Goal: Task Accomplishment & Management: Manage account settings

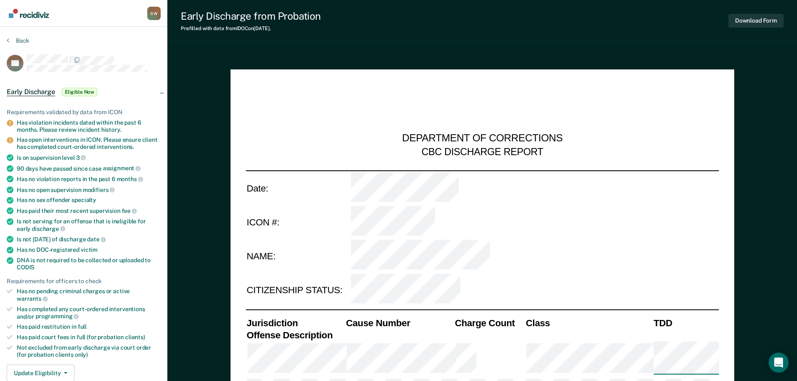
type textarea "x"
click at [8, 39] on icon at bounding box center [8, 40] width 3 height 7
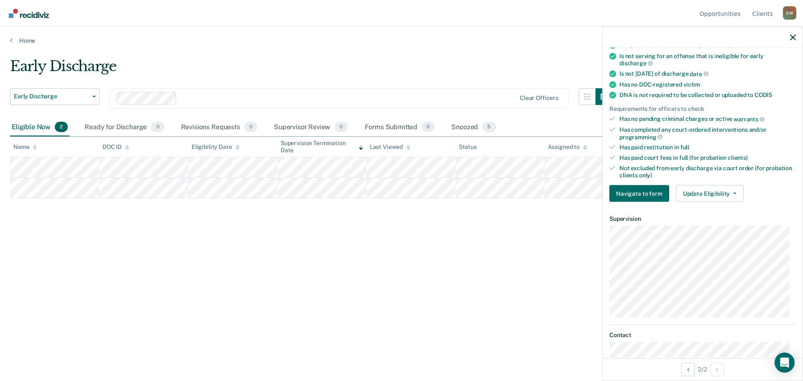
scroll to position [251, 0]
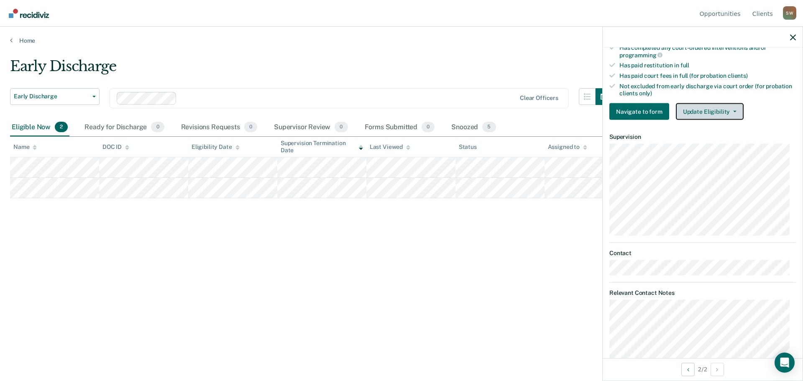
click at [726, 112] on button "Update Eligibility" at bounding box center [710, 111] width 68 height 17
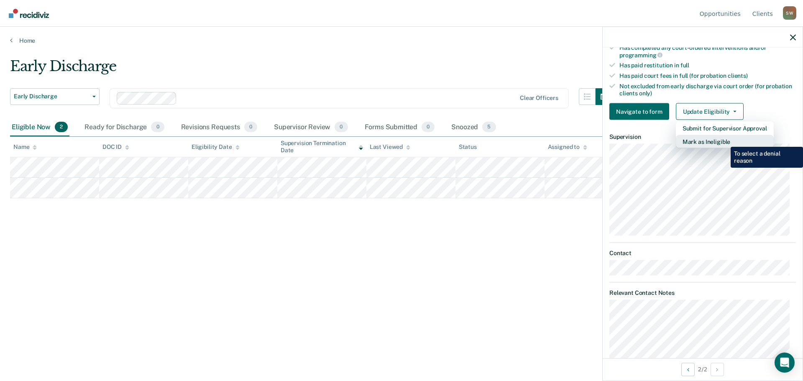
click at [724, 141] on button "Mark as Ineligible" at bounding box center [725, 141] width 98 height 13
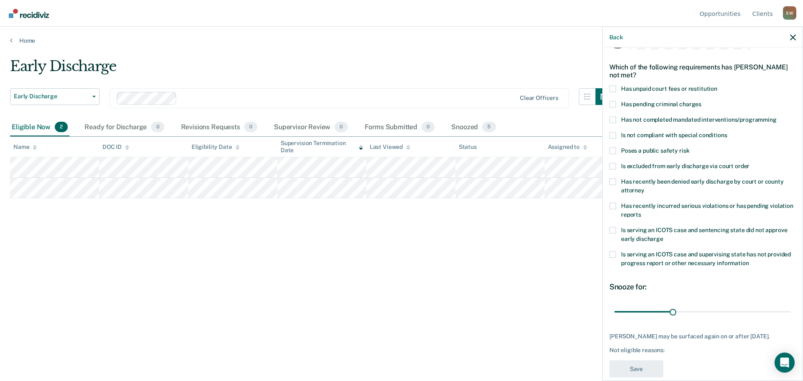
scroll to position [38, 0]
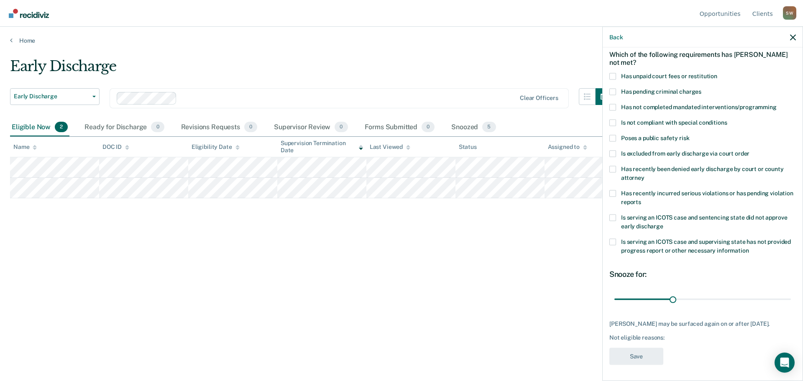
click at [613, 107] on span at bounding box center [612, 107] width 7 height 7
click at [777, 104] on input "Has not completed mandated interventions/programming" at bounding box center [777, 104] width 0 height 0
click at [741, 298] on input "range" at bounding box center [702, 299] width 176 height 15
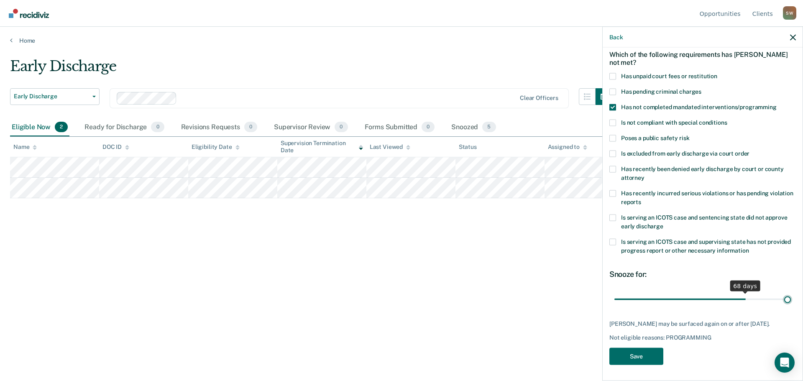
type input "90"
click at [782, 299] on input "range" at bounding box center [702, 299] width 176 height 15
click at [640, 359] on button "Save" at bounding box center [636, 356] width 54 height 17
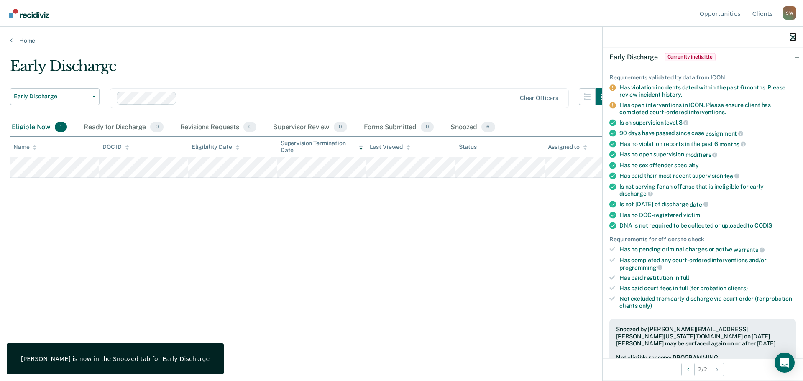
click at [793, 35] on icon "button" at bounding box center [793, 37] width 6 height 6
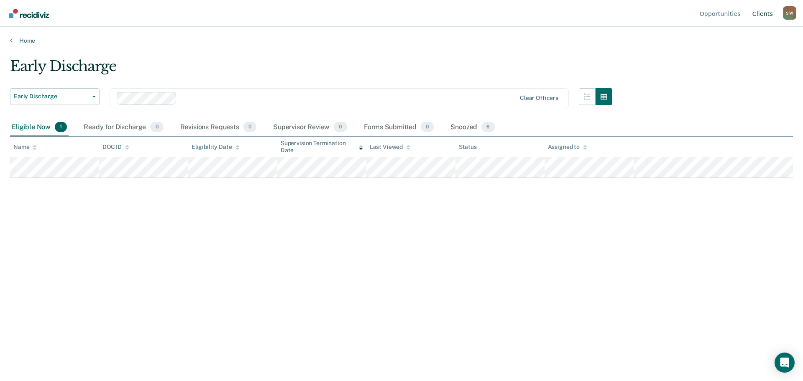
click at [766, 13] on link "Client s" at bounding box center [763, 13] width 24 height 27
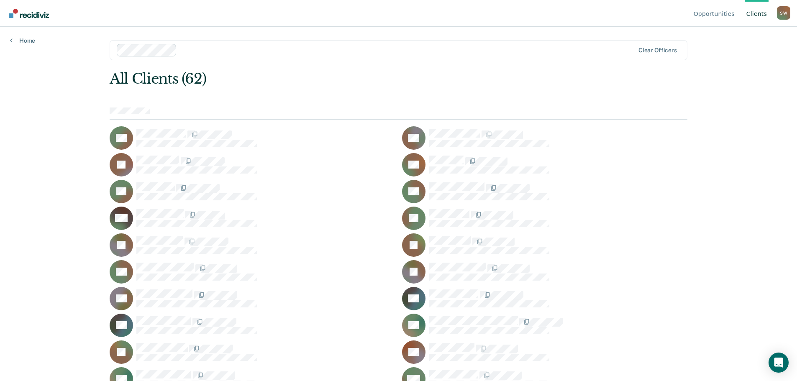
click at [786, 14] on div "S W" at bounding box center [783, 12] width 13 height 13
click at [713, 14] on link "Opportunities" at bounding box center [714, 13] width 44 height 27
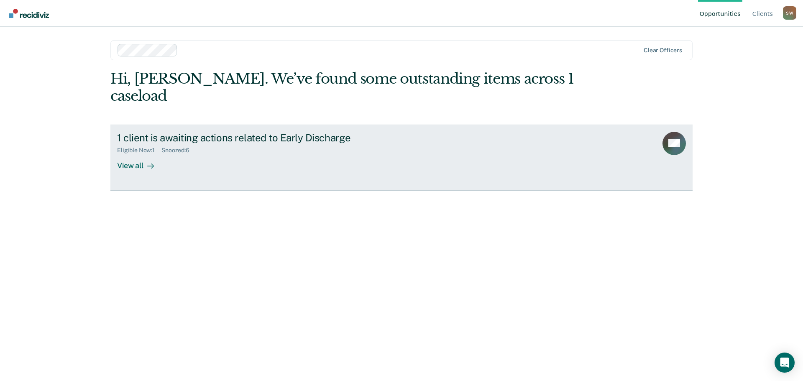
click at [133, 154] on div "View all" at bounding box center [140, 162] width 47 height 16
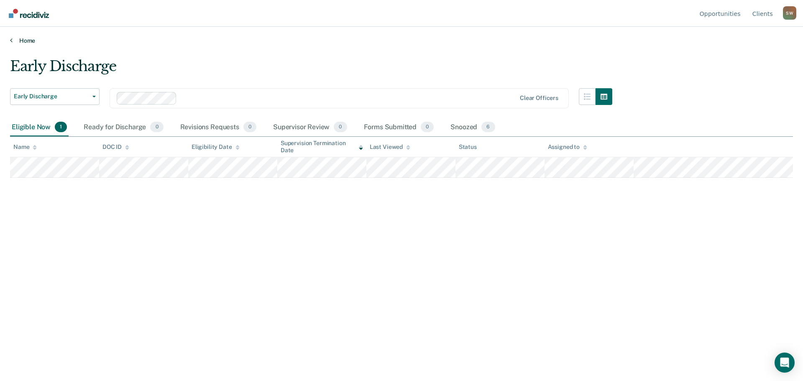
click at [19, 38] on link "Home" at bounding box center [401, 41] width 783 height 8
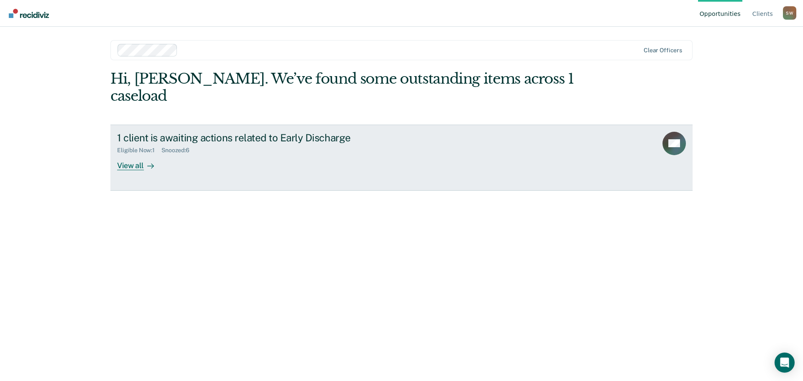
click at [312, 144] on div "1 client is awaiting actions related to Early Discharge Eligible Now : 1 Snooze…" at bounding box center [274, 151] width 314 height 38
click at [198, 147] on div "1 client is awaiting actions related to Early Discharge Eligible Now : 1 Snooze…" at bounding box center [274, 151] width 314 height 38
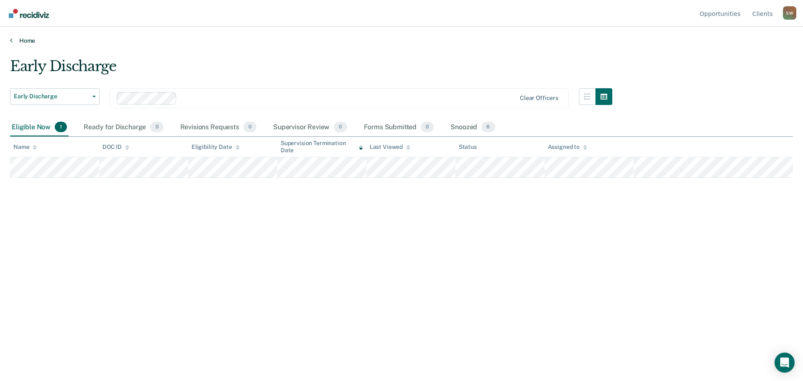
click at [29, 40] on link "Home" at bounding box center [401, 41] width 783 height 8
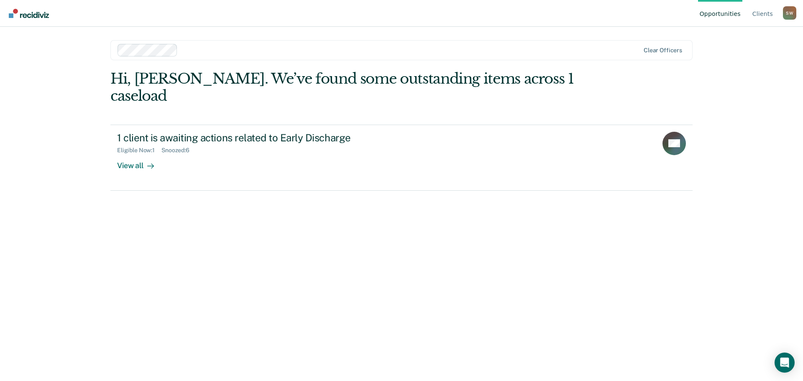
click at [315, 245] on div "Hi, Sara. We’ve found some outstanding items across 1 caseload 1 client is awai…" at bounding box center [401, 213] width 582 height 287
click at [39, 15] on img "Go to Recidiviz Home" at bounding box center [29, 13] width 40 height 9
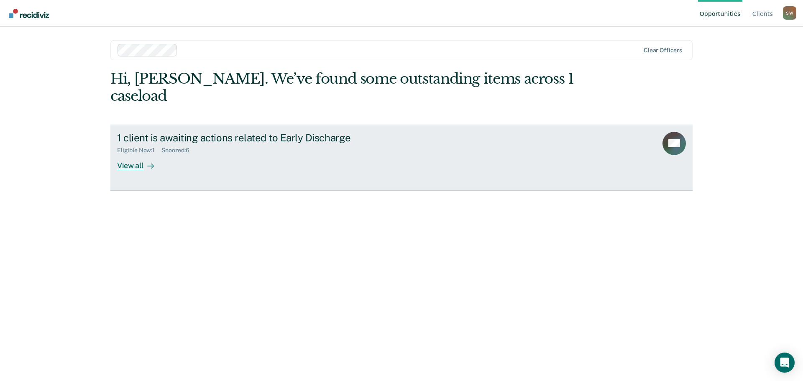
click at [136, 154] on div "View all" at bounding box center [140, 162] width 47 height 16
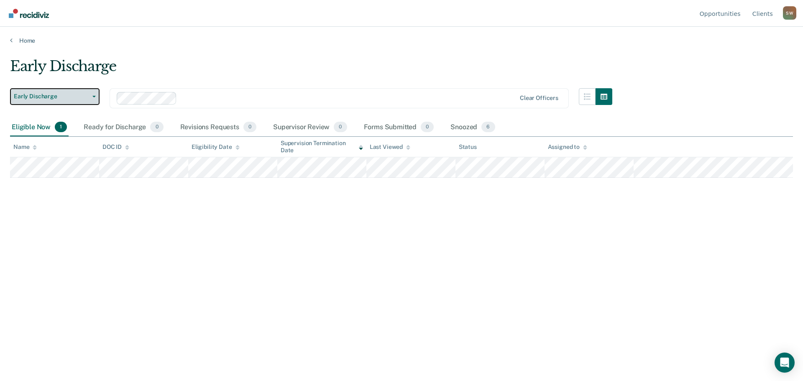
click at [87, 97] on span "Early Discharge" at bounding box center [51, 96] width 75 height 7
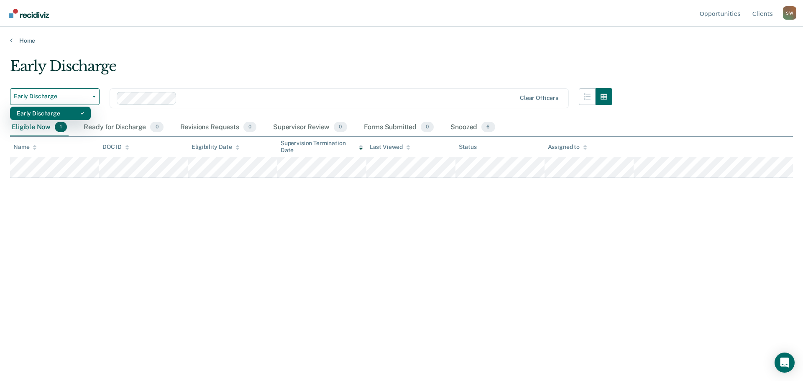
click at [77, 115] on div "Early Discharge" at bounding box center [50, 113] width 67 height 13
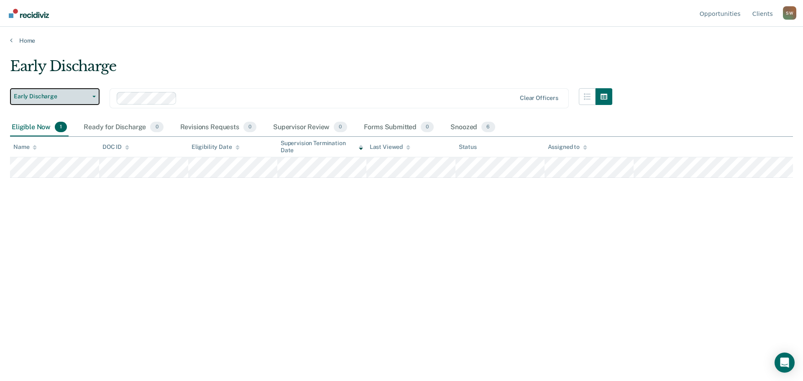
click at [92, 91] on button "Early Discharge" at bounding box center [54, 96] width 89 height 17
click at [89, 100] on button "Early Discharge" at bounding box center [54, 96] width 89 height 17
click at [19, 36] on div "Home" at bounding box center [401, 36] width 803 height 18
click at [21, 39] on link "Home" at bounding box center [401, 41] width 783 height 8
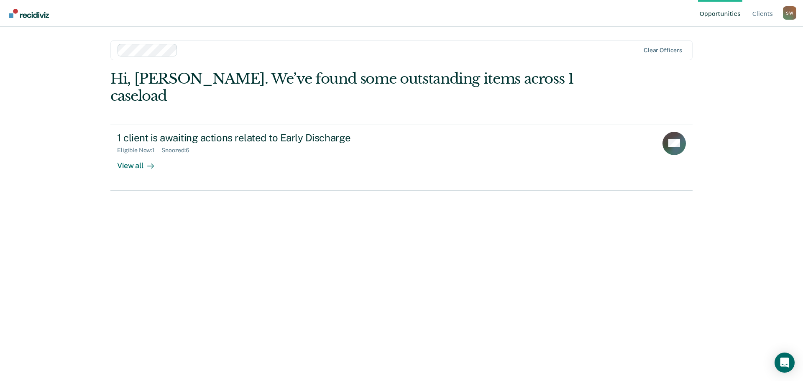
drag, startPoint x: 238, startPoint y: 240, endPoint x: 195, endPoint y: 199, distance: 60.0
click at [238, 240] on div "Hi, Sara. We’ve found some outstanding items across 1 caseload 1 client is awai…" at bounding box center [401, 213] width 582 height 287
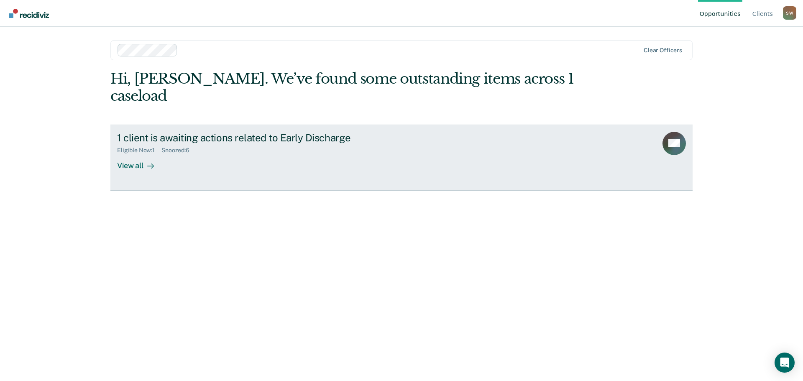
click at [129, 154] on div "View all" at bounding box center [140, 162] width 47 height 16
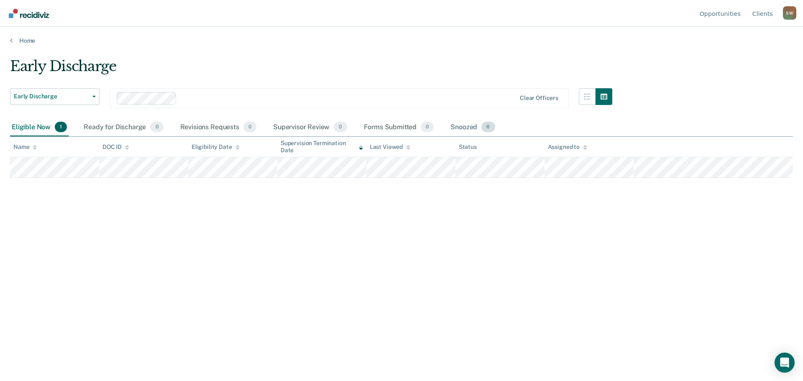
click at [466, 127] on div "Snoozed 6" at bounding box center [473, 127] width 48 height 18
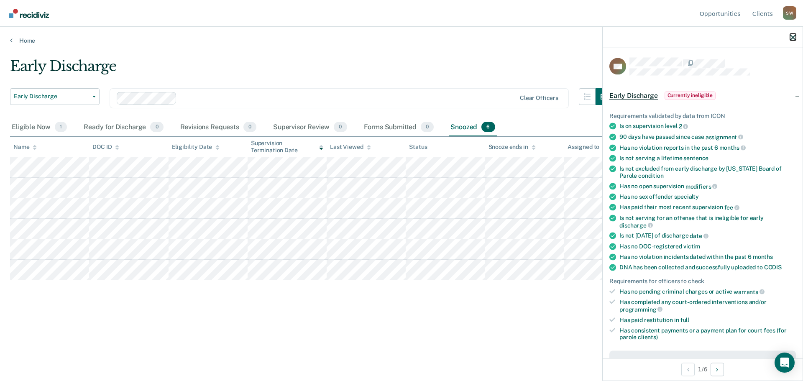
click at [792, 37] on icon "button" at bounding box center [793, 37] width 6 height 6
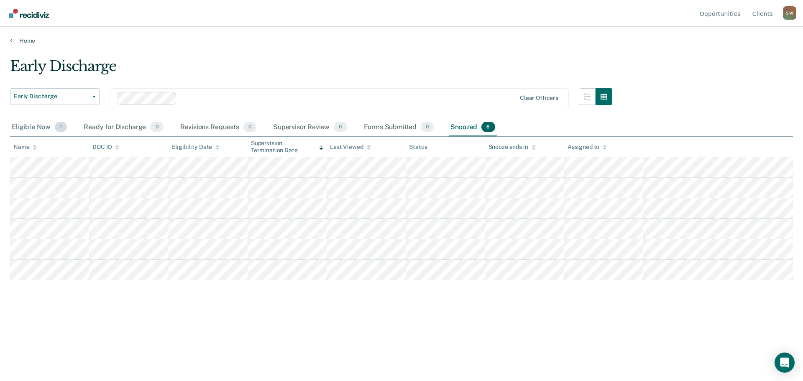
click at [41, 131] on div "Eligible Now 1" at bounding box center [39, 127] width 59 height 18
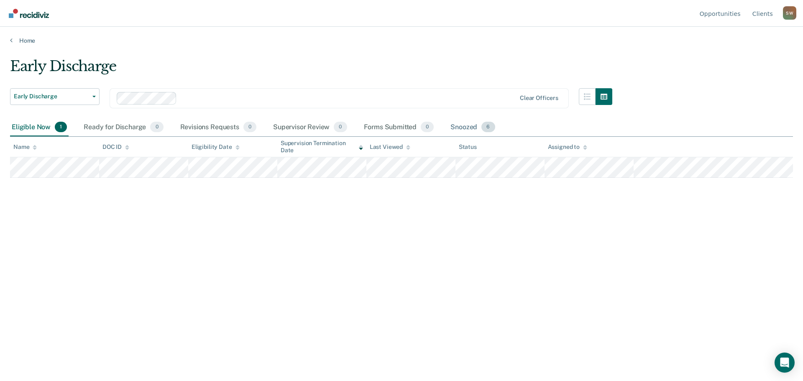
click at [475, 126] on div "Snoozed 6" at bounding box center [473, 127] width 48 height 18
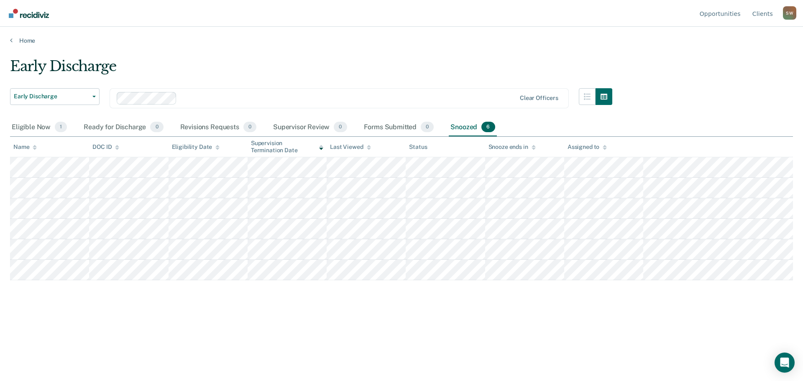
click at [117, 319] on div "Early Discharge Early Discharge Early Discharge Clear officers Eligible Now 1 R…" at bounding box center [401, 201] width 783 height 287
click at [29, 125] on div "Eligible Now 1" at bounding box center [39, 127] width 59 height 18
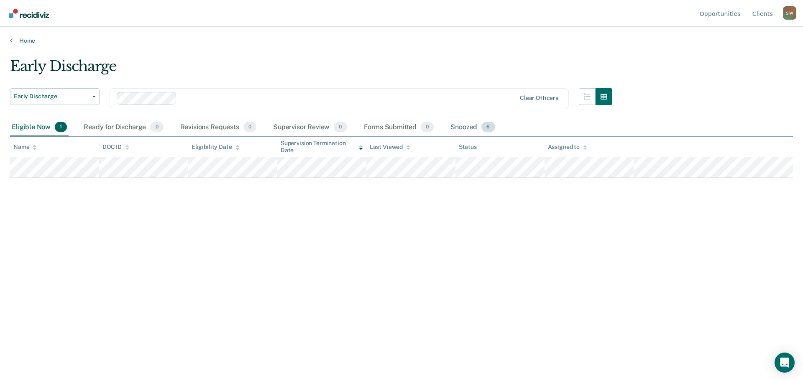
click at [462, 126] on div "Snoozed 6" at bounding box center [473, 127] width 48 height 18
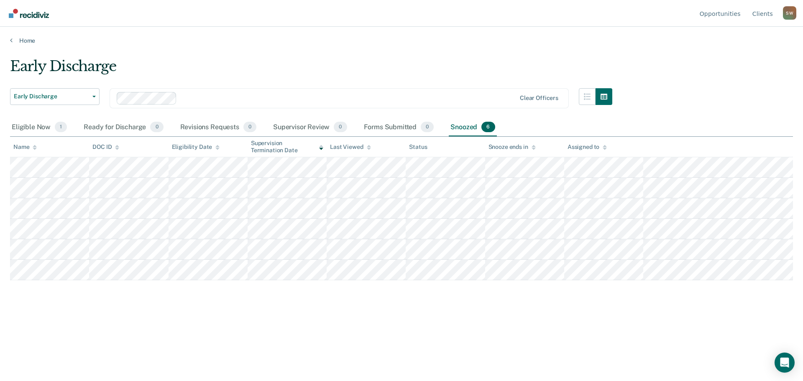
click at [787, 16] on div "S W" at bounding box center [789, 12] width 13 height 13
click at [764, 14] on link "Client s" at bounding box center [763, 13] width 24 height 27
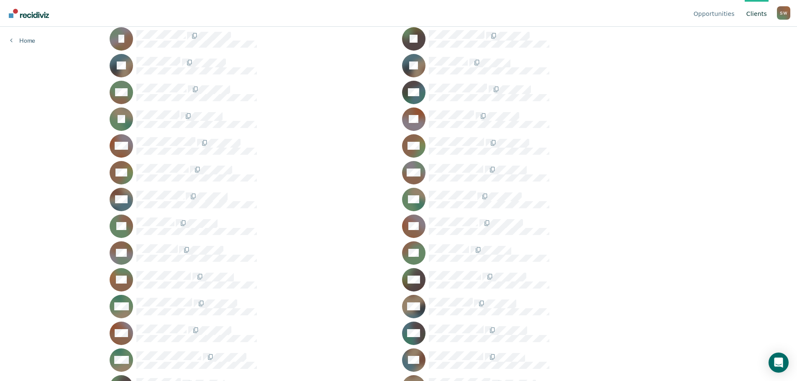
scroll to position [570, 0]
